Goal: Transaction & Acquisition: Purchase product/service

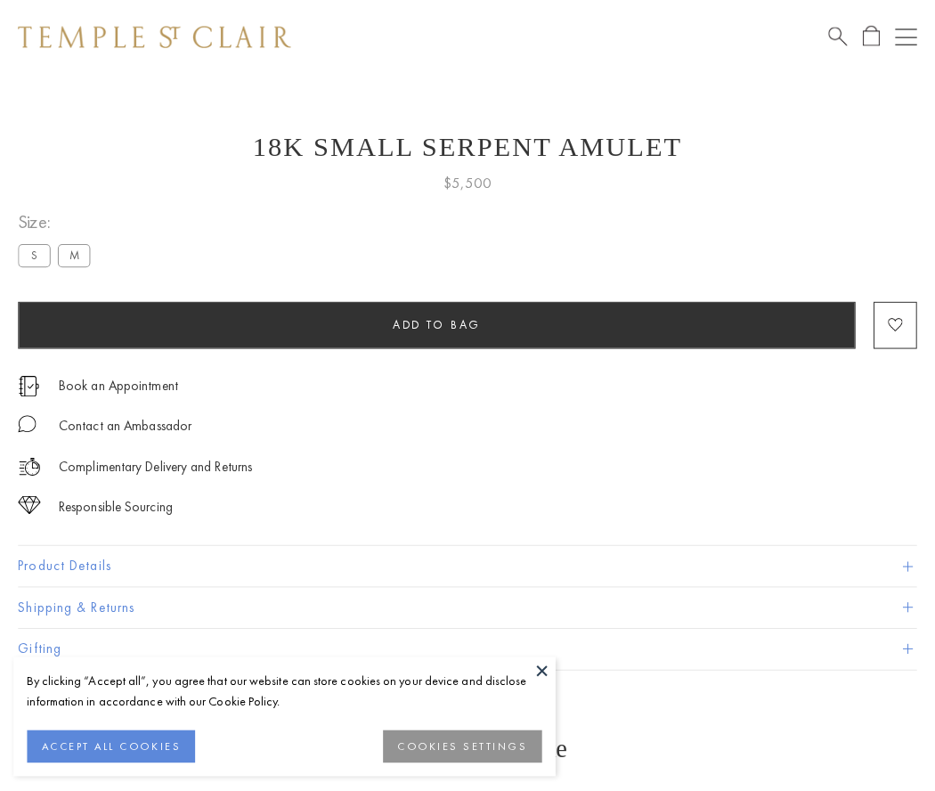
scroll to position [71, 0]
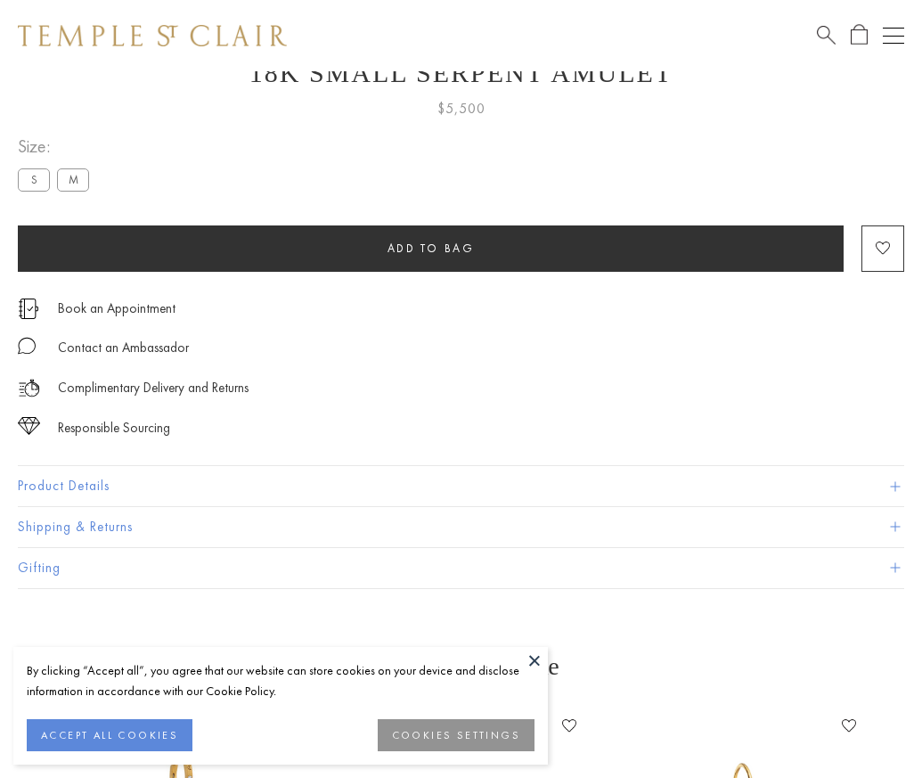
click at [430, 248] on span "Add to bag" at bounding box center [430, 247] width 87 height 15
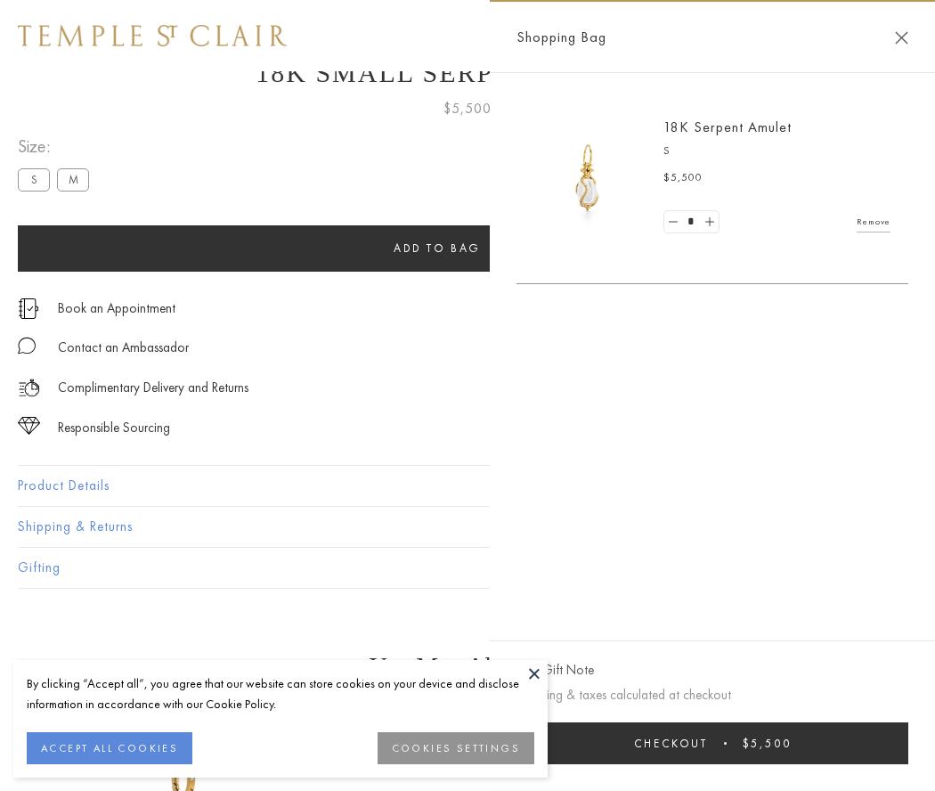
click at [713, 743] on button "Checkout $5,500" at bounding box center [713, 743] width 392 height 42
